Goal: Task Accomplishment & Management: Manage account settings

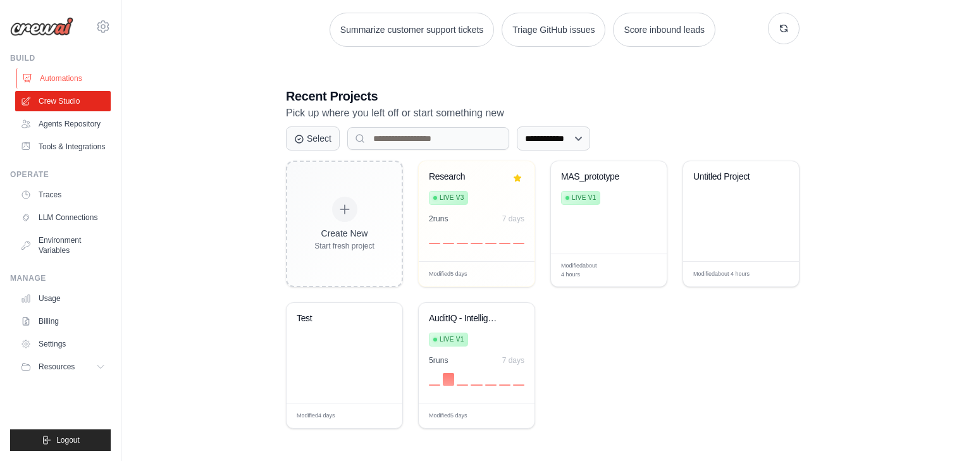
click at [87, 80] on link "Automations" at bounding box center [64, 78] width 96 height 20
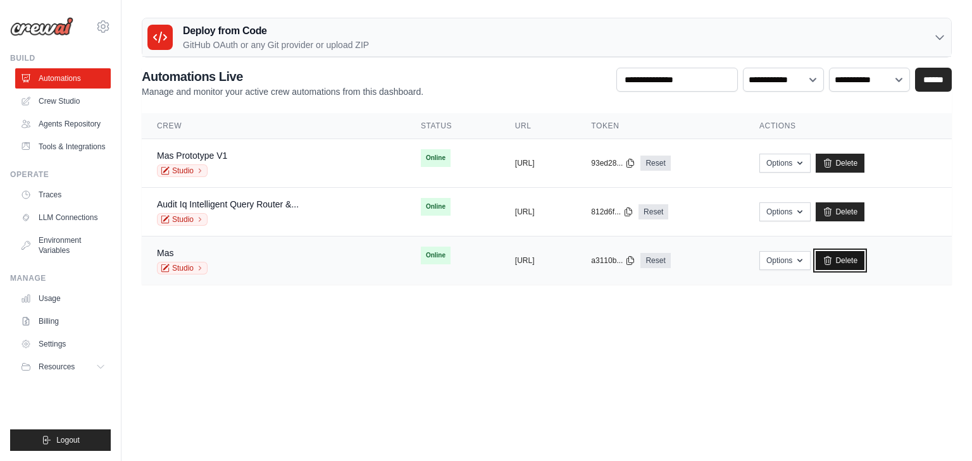
click at [833, 258] on icon at bounding box center [827, 261] width 10 height 10
click at [66, 98] on link "Crew Studio" at bounding box center [64, 101] width 96 height 20
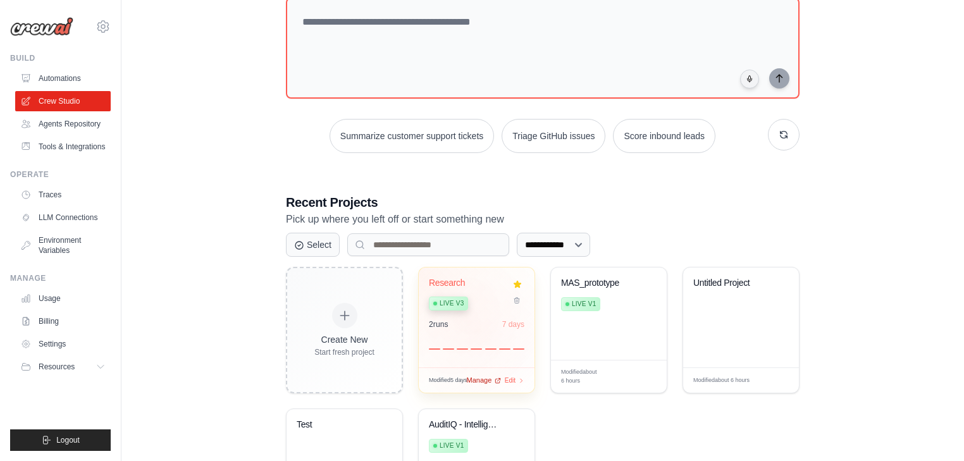
scroll to position [190, 0]
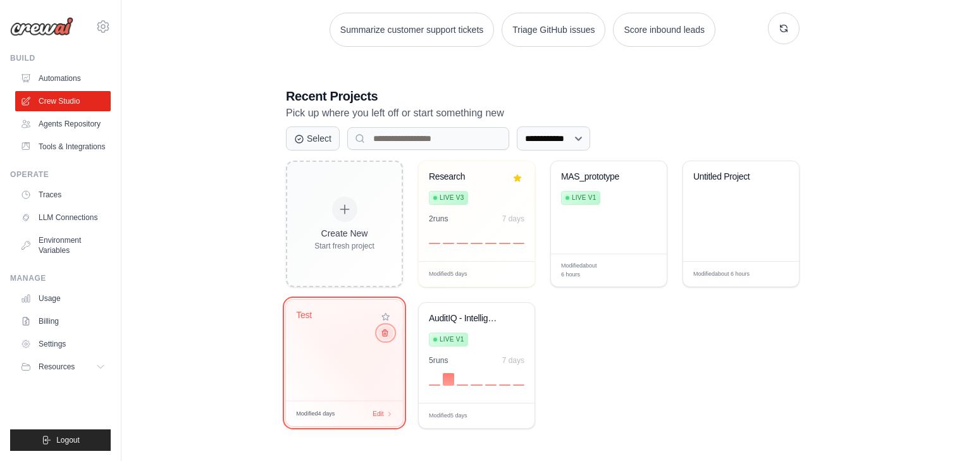
click at [388, 334] on button at bounding box center [385, 333] width 15 height 14
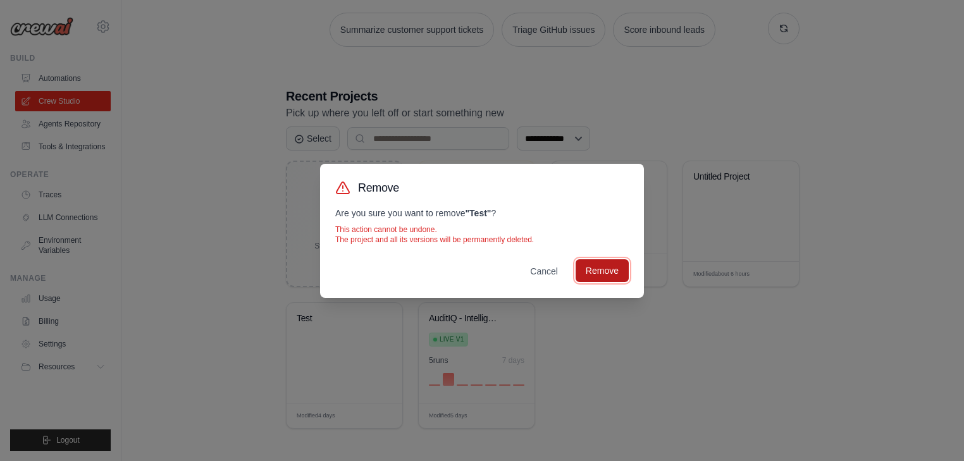
click at [595, 269] on button "Remove" at bounding box center [602, 270] width 53 height 23
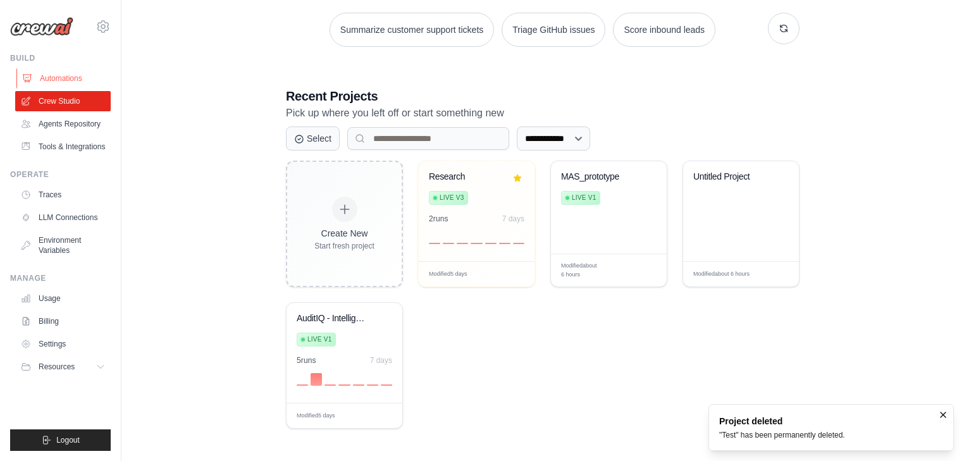
click at [76, 75] on link "Automations" at bounding box center [64, 78] width 96 height 20
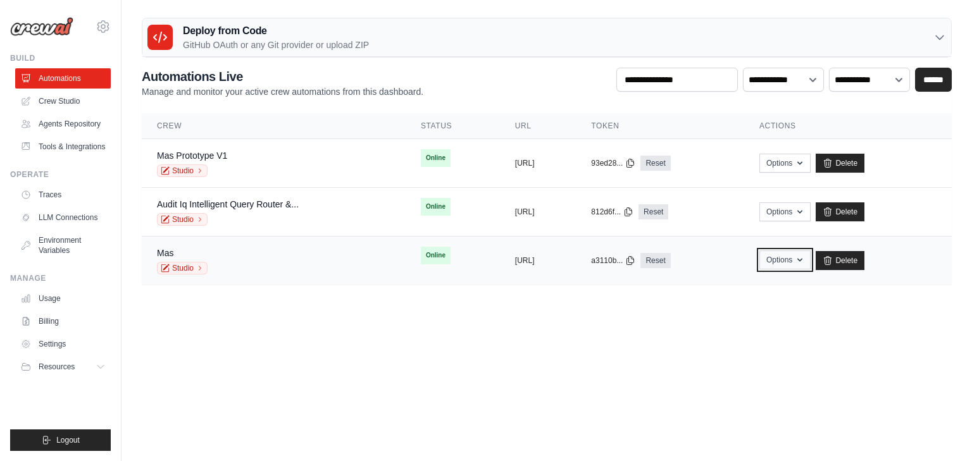
click at [802, 259] on icon "button" at bounding box center [799, 260] width 5 height 3
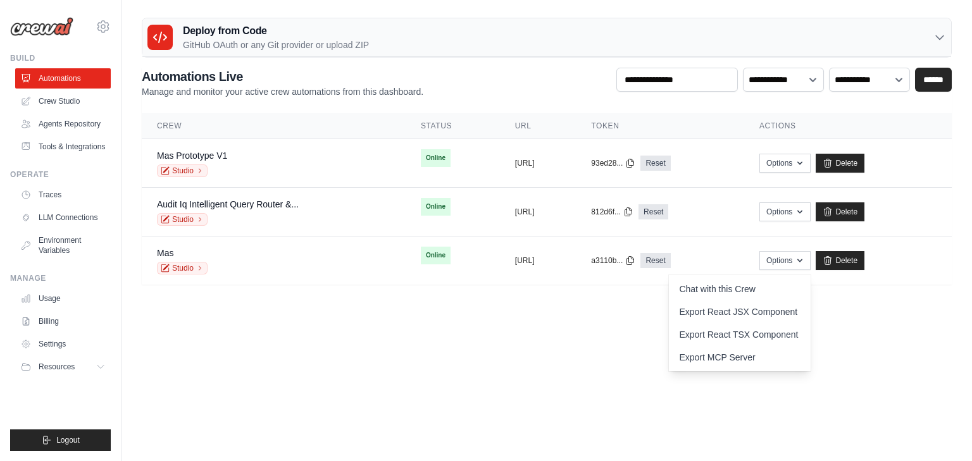
click at [631, 348] on body "[EMAIL_ADDRESS][DOMAIN_NAME] Settings Build Automations" at bounding box center [486, 230] width 972 height 461
